Goal: Task Accomplishment & Management: Manage account settings

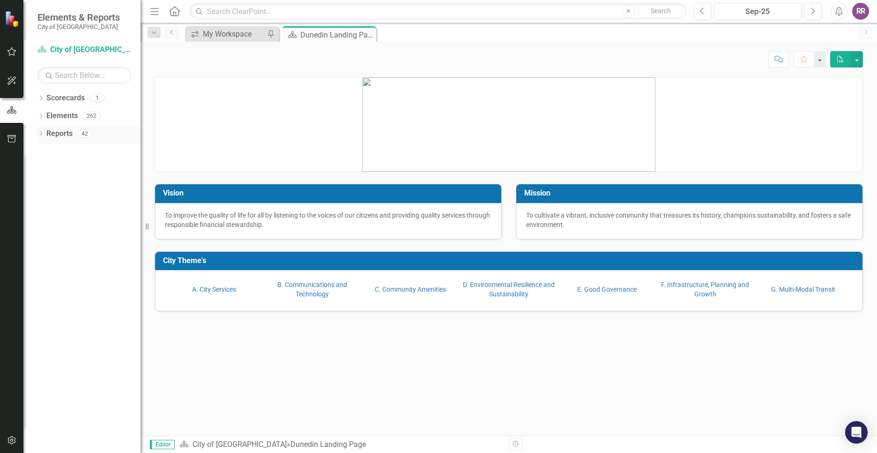
click at [88, 135] on div "42" at bounding box center [84, 133] width 15 height 8
click at [855, 58] on button "button" at bounding box center [857, 59] width 12 height 16
click at [815, 77] on link "Revision History Revision History" at bounding box center [825, 76] width 76 height 17
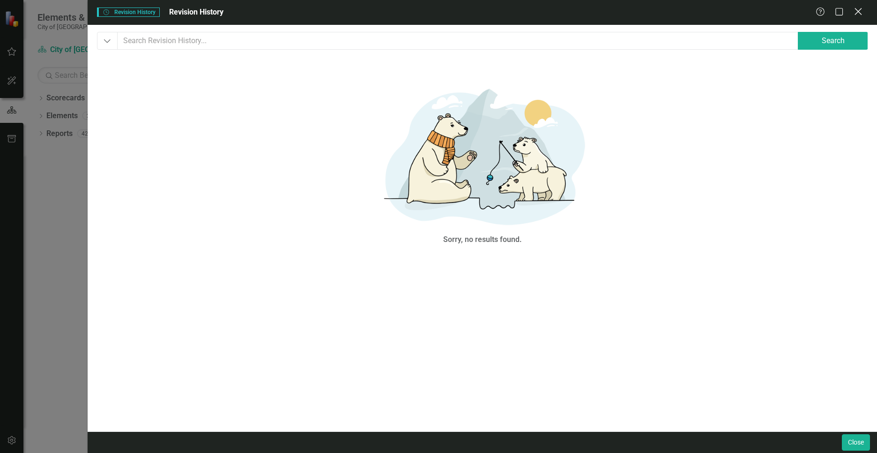
click at [858, 12] on icon "Close" at bounding box center [858, 11] width 12 height 9
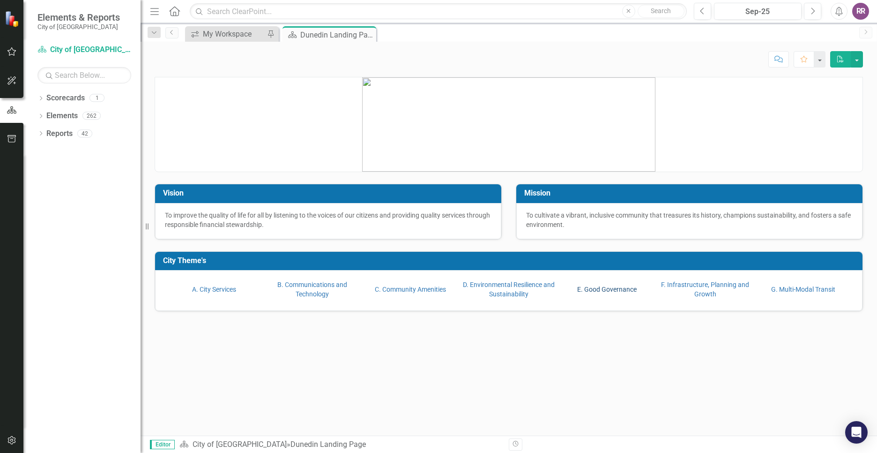
click at [595, 289] on link "E. Good Governance" at bounding box center [607, 288] width 60 height 7
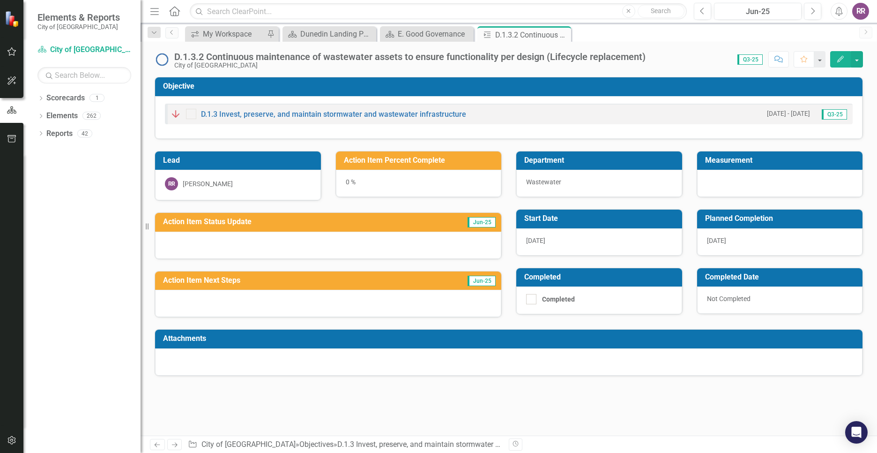
click at [839, 60] on icon "button" at bounding box center [840, 59] width 7 height 7
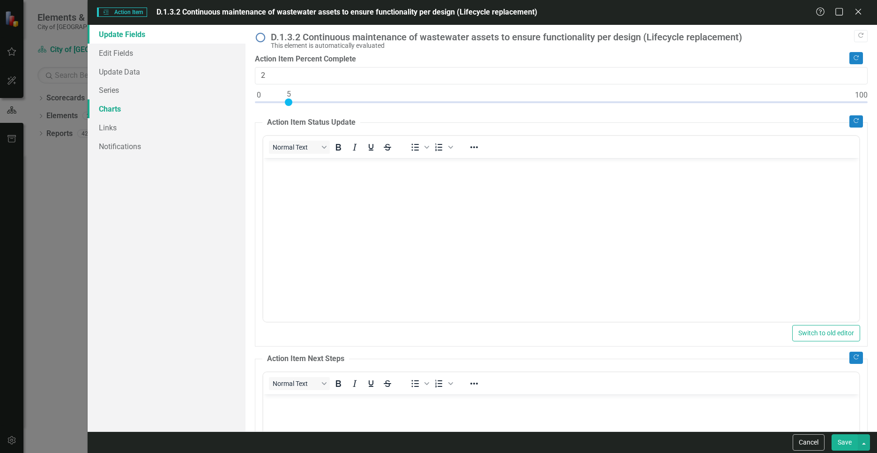
type input "0"
drag, startPoint x: 259, startPoint y: 100, endPoint x: 239, endPoint y: 103, distance: 20.3
click at [237, 103] on div "Update Fields Edit Fields Update Data Series Charts Links Notifications "Update…" at bounding box center [483, 228] width 790 height 406
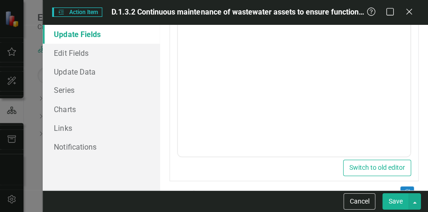
scroll to position [165, 0]
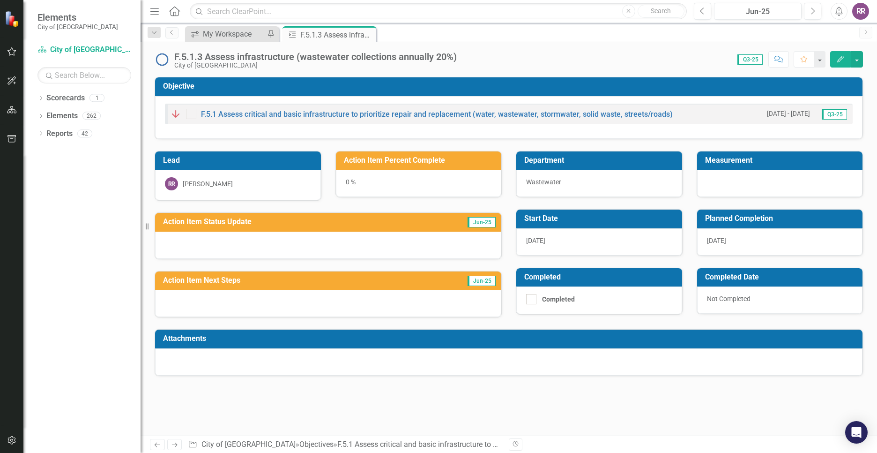
click at [840, 59] on icon "Edit" at bounding box center [840, 59] width 8 height 7
